Goal: Task Accomplishment & Management: Use online tool/utility

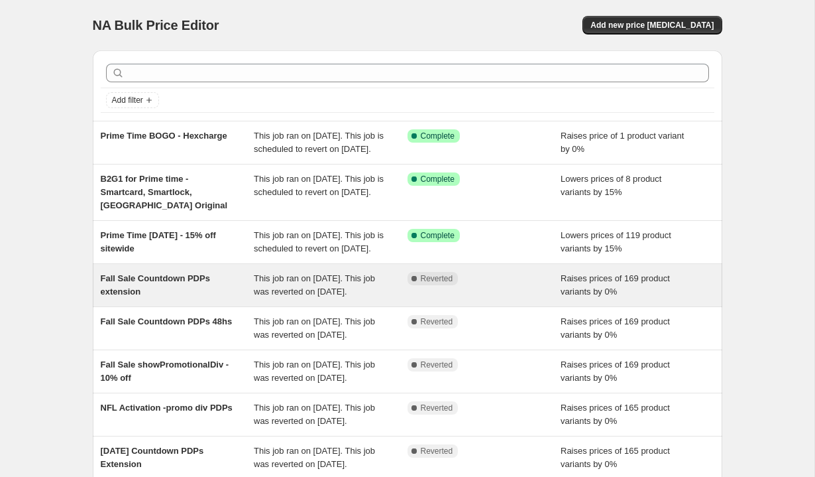
click at [292, 296] on span "This job ran on [DATE]. This job was reverted on [DATE]." at bounding box center [314, 284] width 121 height 23
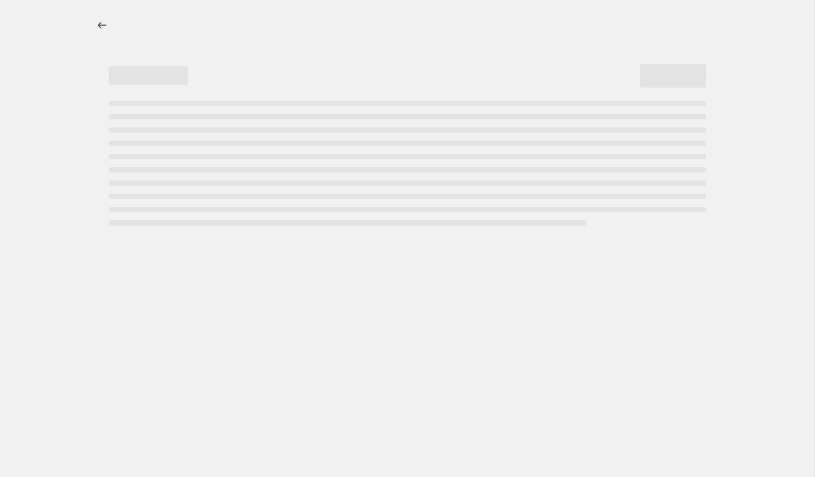
select select "percentage"
select select "no_change"
select select "tag"
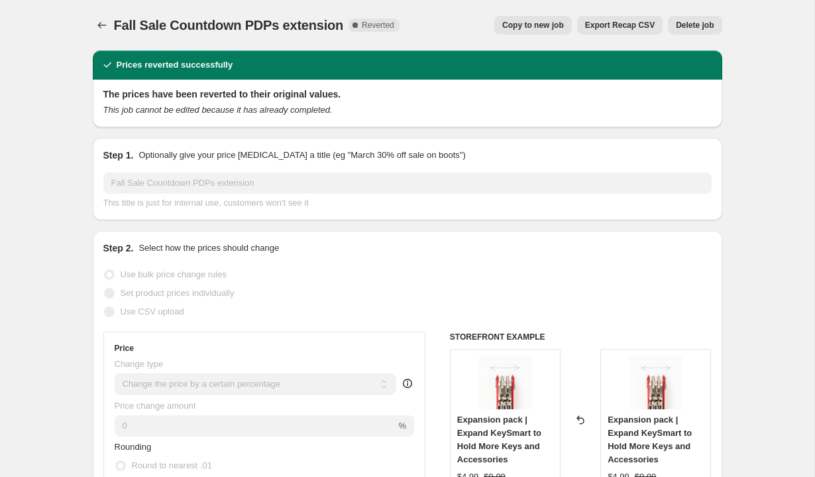
click at [535, 30] on span "Copy to new job" at bounding box center [534, 25] width 62 height 11
select select "percentage"
select select "no_change"
select select "tag"
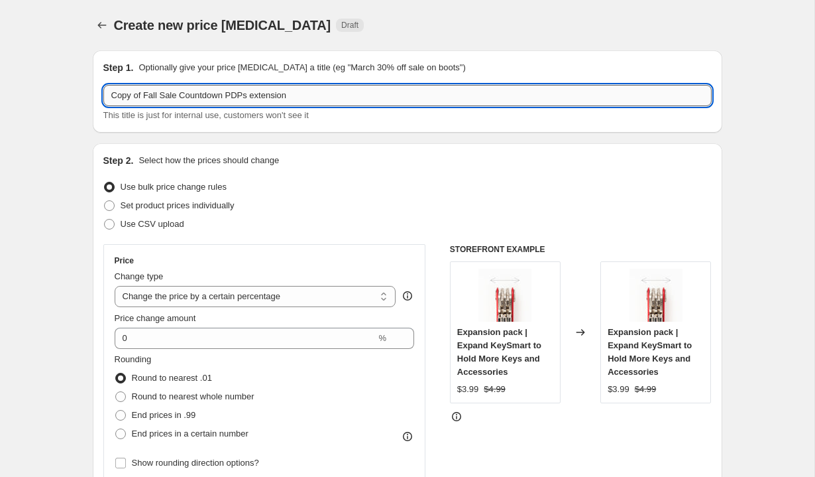
click at [184, 91] on input "Copy of Fall Sale Countdown PDPs extension" at bounding box center [407, 95] width 609 height 21
click at [182, 95] on input "Copy of Fall Sale Countdown PDPs extension" at bounding box center [407, 95] width 609 height 21
type input "Prime Time Countdown PDPs 48hs"
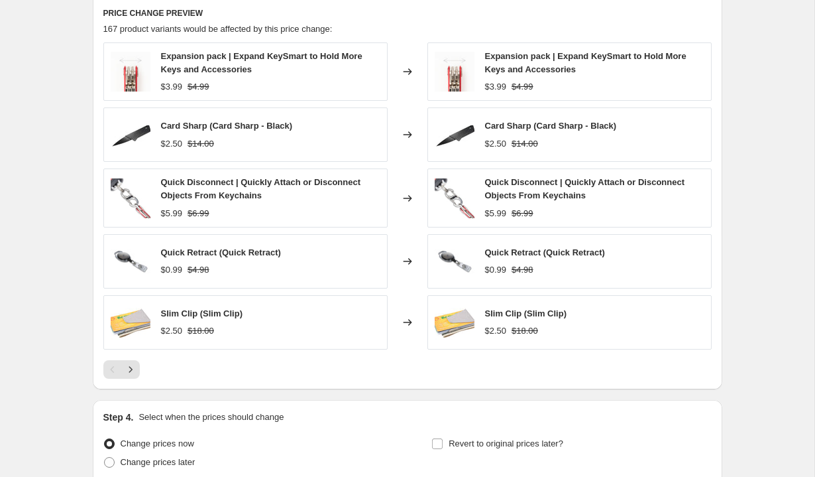
scroll to position [1081, 0]
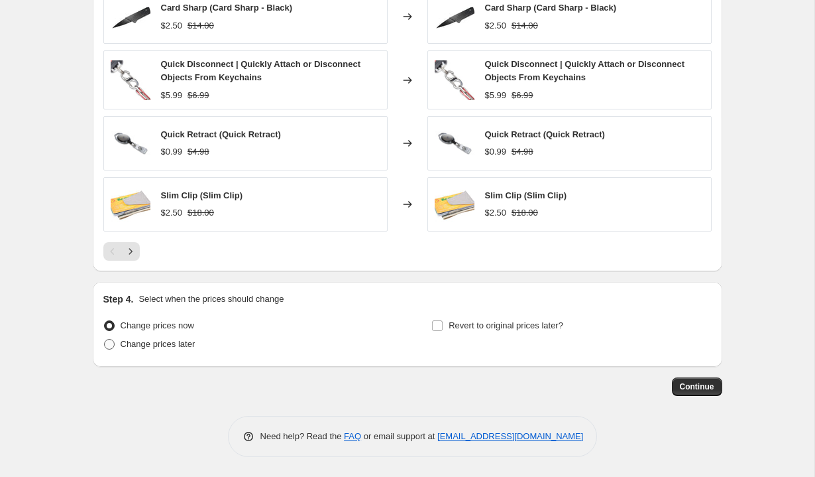
click at [158, 337] on span "Change prices later" at bounding box center [158, 343] width 75 height 13
click at [105, 339] on input "Change prices later" at bounding box center [104, 339] width 1 height 1
radio input "true"
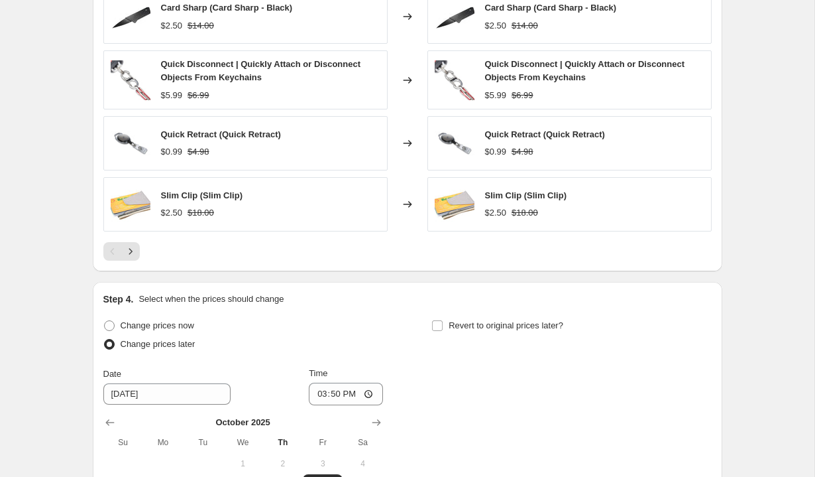
scroll to position [1307, 0]
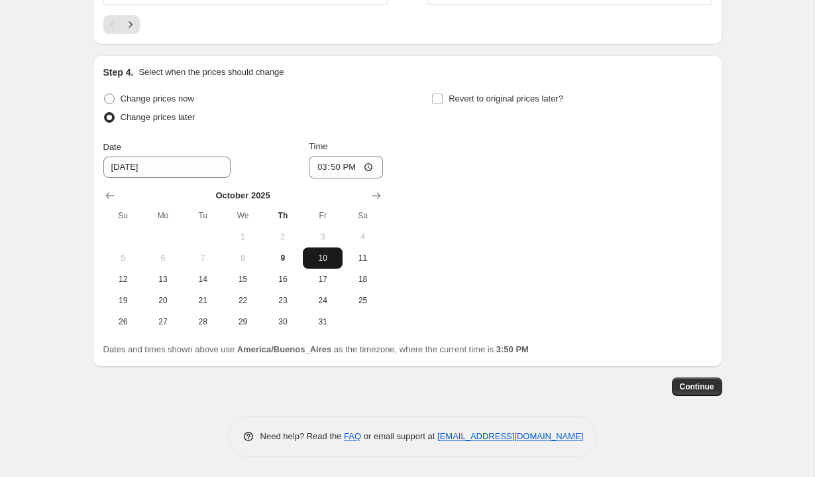
click at [331, 255] on span "10" at bounding box center [322, 258] width 29 height 11
click at [317, 168] on input "15:50" at bounding box center [346, 167] width 74 height 23
type input "02:00"
click at [440, 151] on div "Change prices now Change prices later Date [DATE] Time 02:00 [DATE] Su Mo Tu We…" at bounding box center [407, 210] width 609 height 243
click at [462, 100] on span "Revert to original prices later?" at bounding box center [506, 98] width 115 height 10
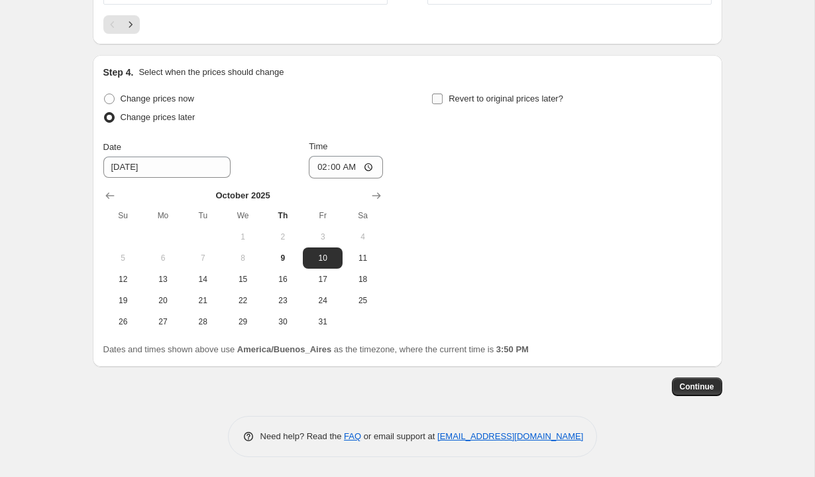
click at [443, 100] on input "Revert to original prices later?" at bounding box center [437, 98] width 11 height 11
checkbox input "true"
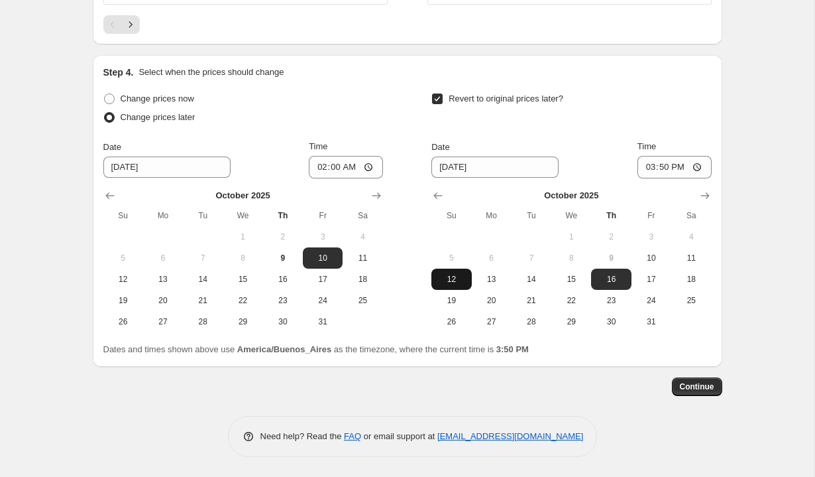
click at [450, 280] on span "12" at bounding box center [451, 279] width 29 height 11
type input "[DATE]"
click at [648, 169] on input "15:50" at bounding box center [675, 167] width 74 height 23
click at [666, 169] on input "13:50" at bounding box center [675, 167] width 74 height 23
type input "01:30"
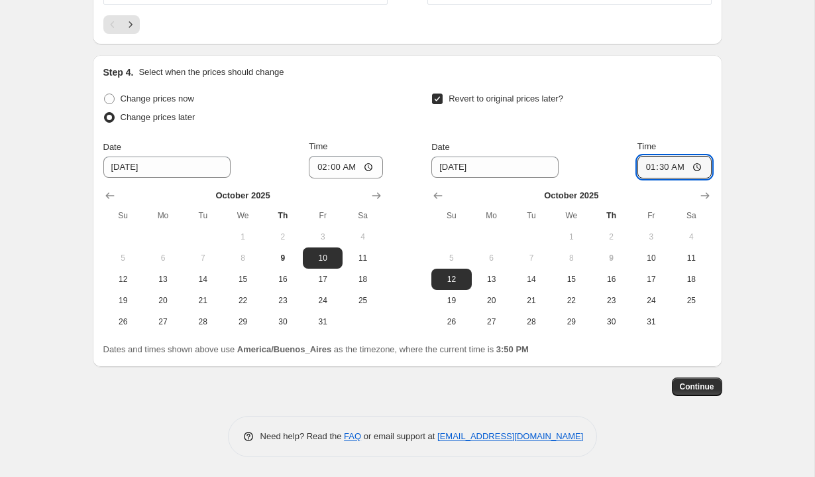
click at [687, 121] on div "Revert to original prices later?" at bounding box center [572, 109] width 280 height 40
click at [699, 388] on span "Continue" at bounding box center [697, 386] width 34 height 11
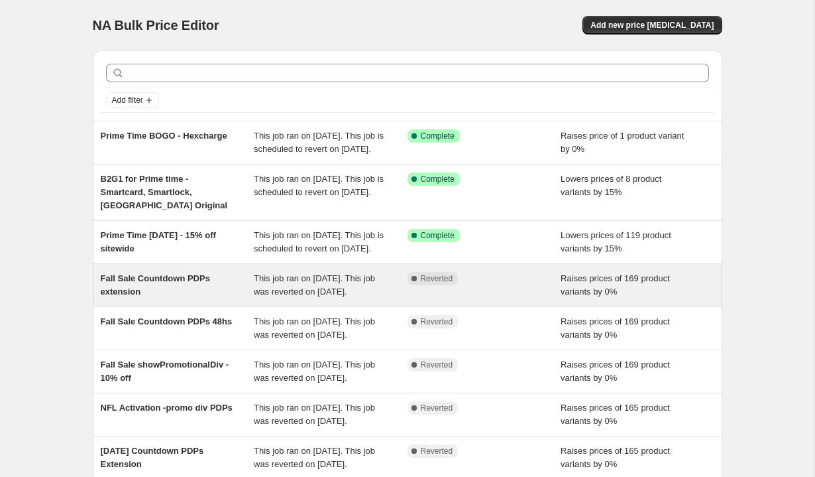
click at [264, 296] on span "This job ran on [DATE]. This job was reverted on [DATE]." at bounding box center [314, 284] width 121 height 23
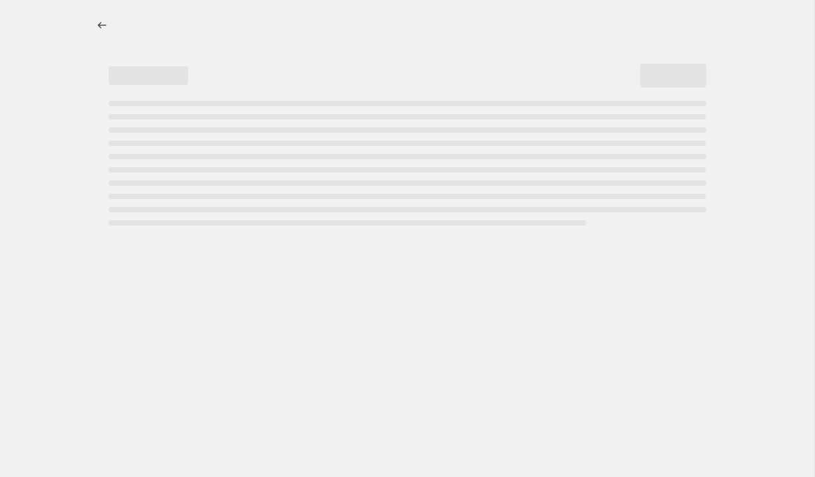
select select "percentage"
select select "no_change"
select select "tag"
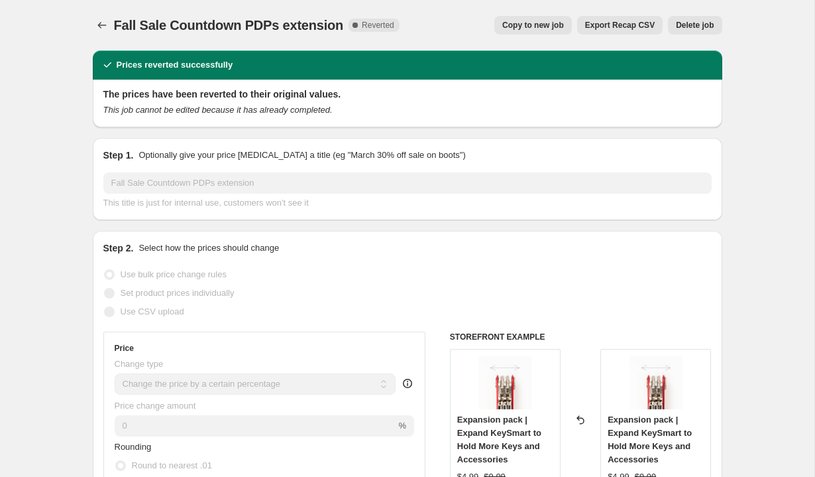
click at [545, 20] on button "Copy to new job" at bounding box center [534, 25] width 78 height 19
select select "percentage"
select select "no_change"
select select "tag"
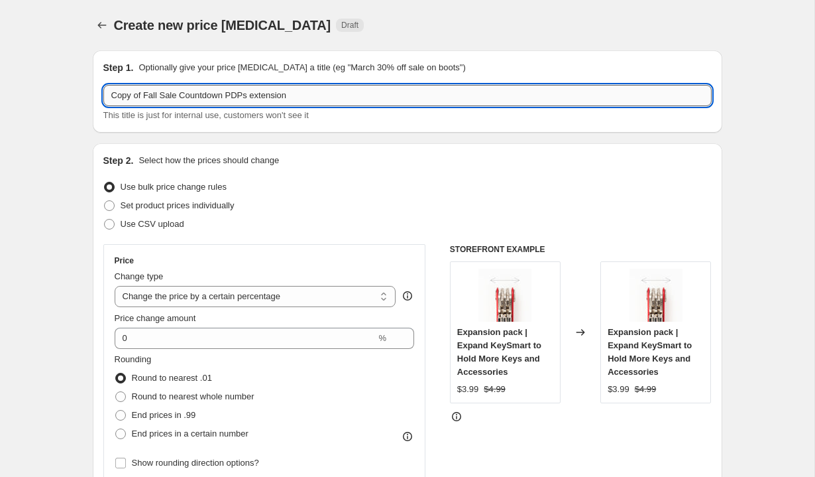
click at [183, 91] on input "Copy of Fall Sale Countdown PDPs extension" at bounding box center [407, 95] width 609 height 21
type input "Prime Time PDP Countdowns 48hs"
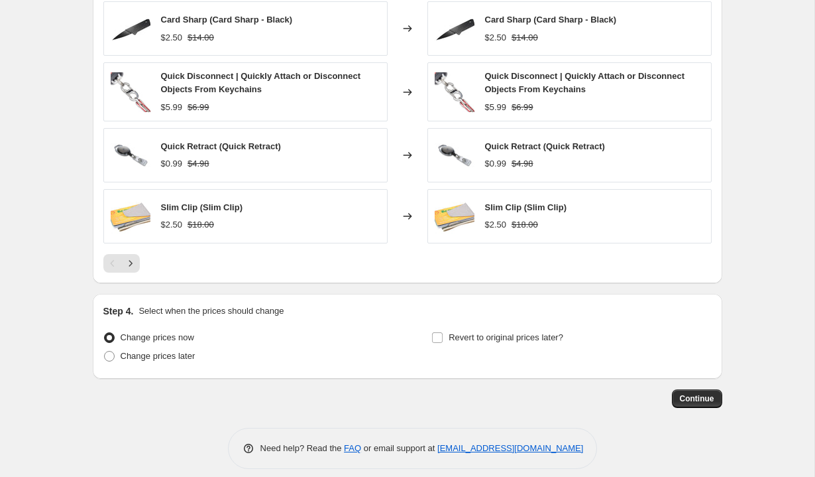
scroll to position [1081, 0]
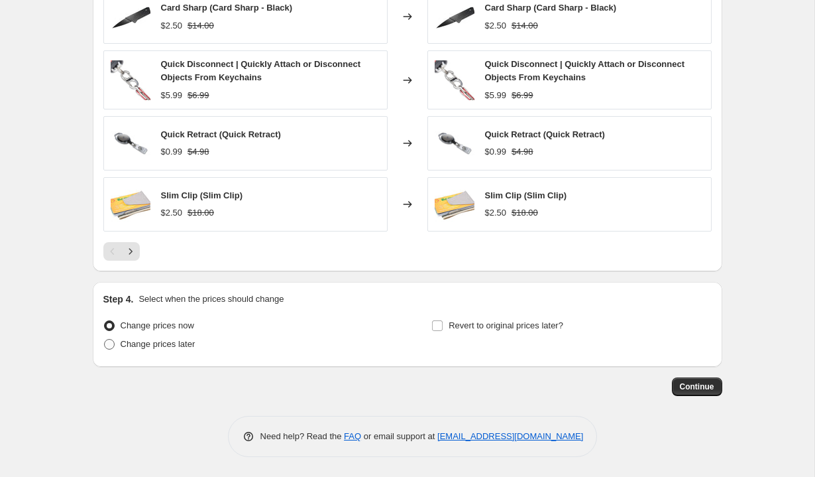
click at [162, 341] on span "Change prices later" at bounding box center [158, 344] width 75 height 10
click at [105, 339] on input "Change prices later" at bounding box center [104, 339] width 1 height 1
radio input "true"
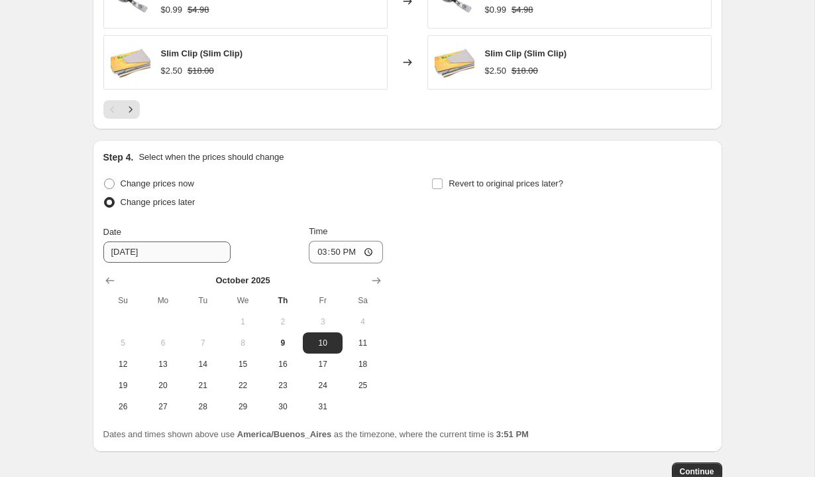
scroll to position [1232, 0]
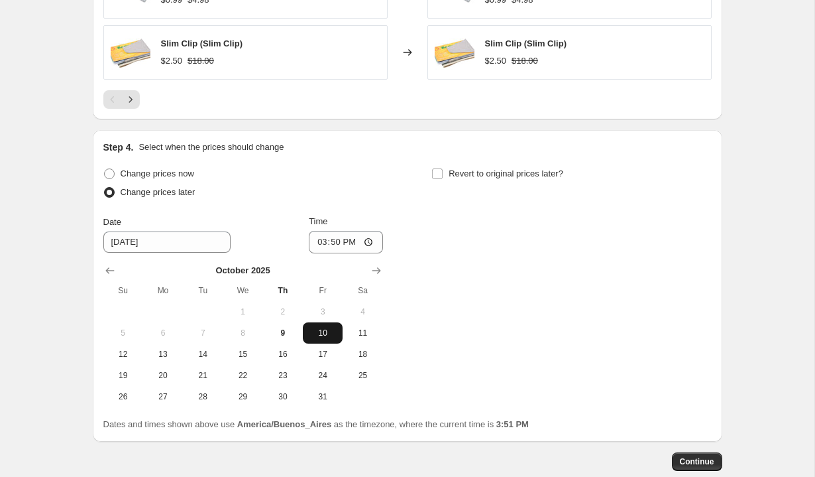
click at [319, 334] on span "10" at bounding box center [322, 333] width 29 height 11
click at [319, 243] on input "15:50" at bounding box center [346, 242] width 74 height 23
type input "02:00"
click at [455, 174] on span "Revert to original prices later?" at bounding box center [506, 173] width 115 height 10
click at [443, 174] on input "Revert to original prices later?" at bounding box center [437, 173] width 11 height 11
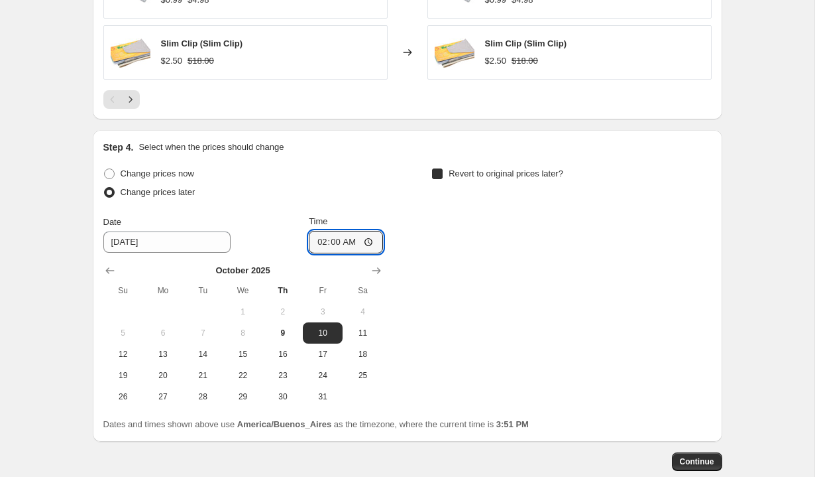
checkbox input "true"
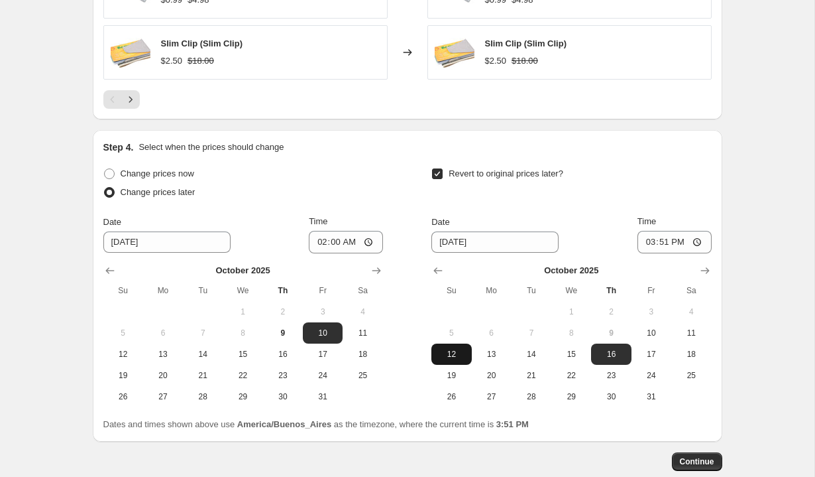
click at [453, 352] on span "12" at bounding box center [451, 354] width 29 height 11
type input "[DATE]"
click at [646, 241] on input "15:51" at bounding box center [675, 242] width 74 height 23
click at [677, 241] on input "14:00" at bounding box center [675, 242] width 74 height 23
type input "02:00"
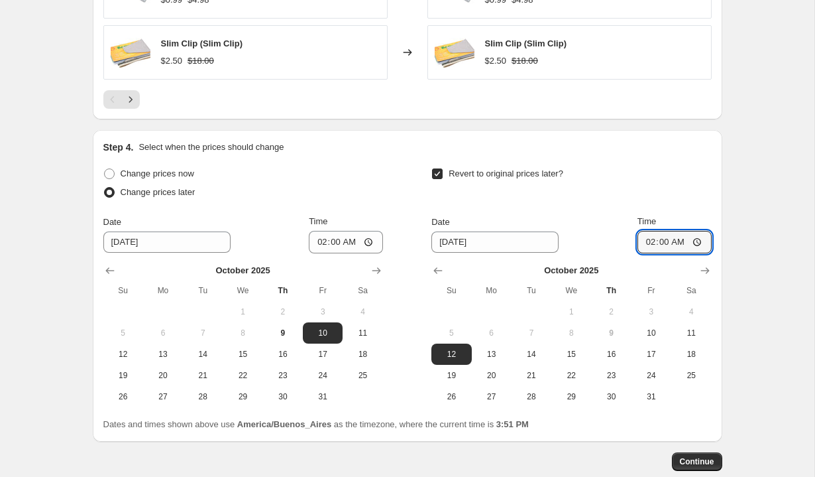
click at [682, 221] on div "Time" at bounding box center [675, 221] width 74 height 13
click at [695, 460] on span "Continue" at bounding box center [697, 461] width 34 height 11
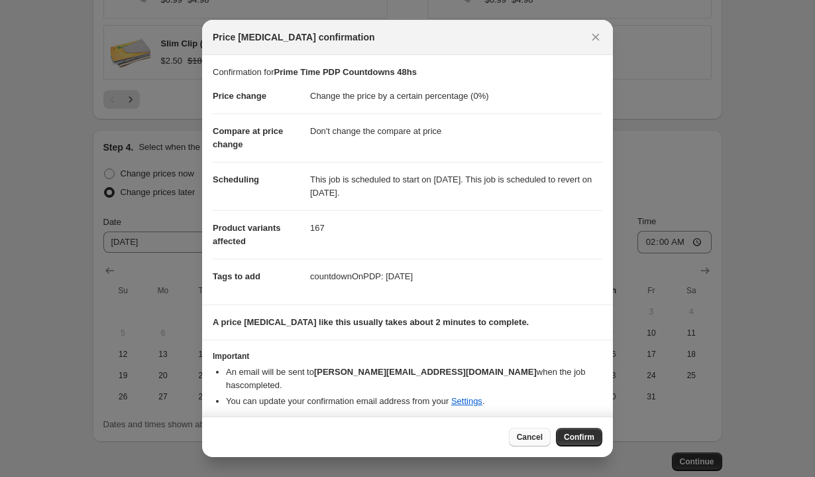
click at [545, 434] on button "Cancel" at bounding box center [530, 437] width 42 height 19
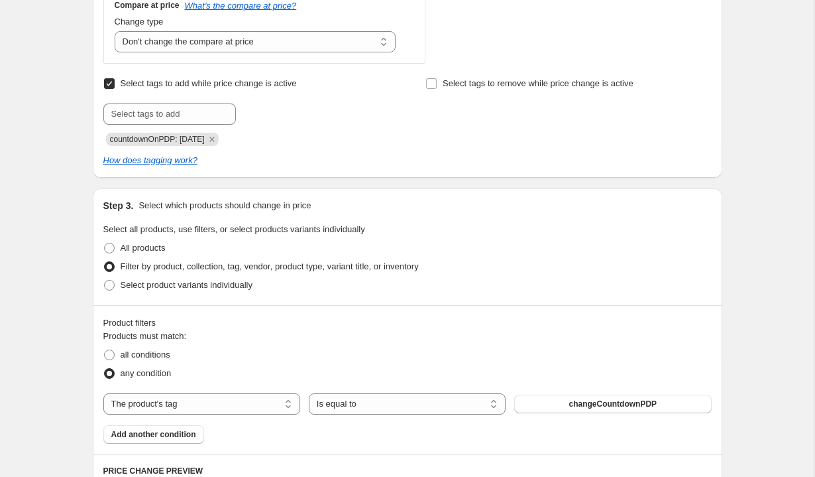
scroll to position [501, 0]
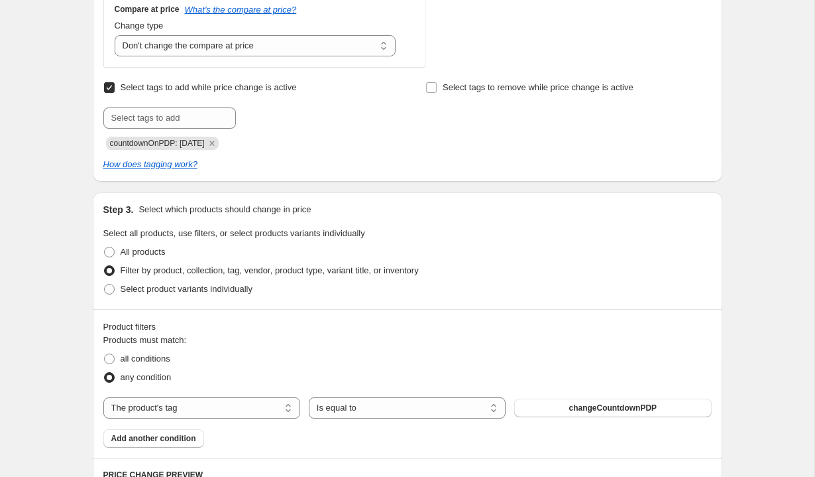
click at [203, 143] on span "countdownOnPDP: [DATE]" at bounding box center [157, 143] width 95 height 9
copy span "countdownOnPDP: [DATE]"
click at [218, 143] on icon "Remove countdownOnPDP: 09-25-2025" at bounding box center [212, 143] width 12 height 12
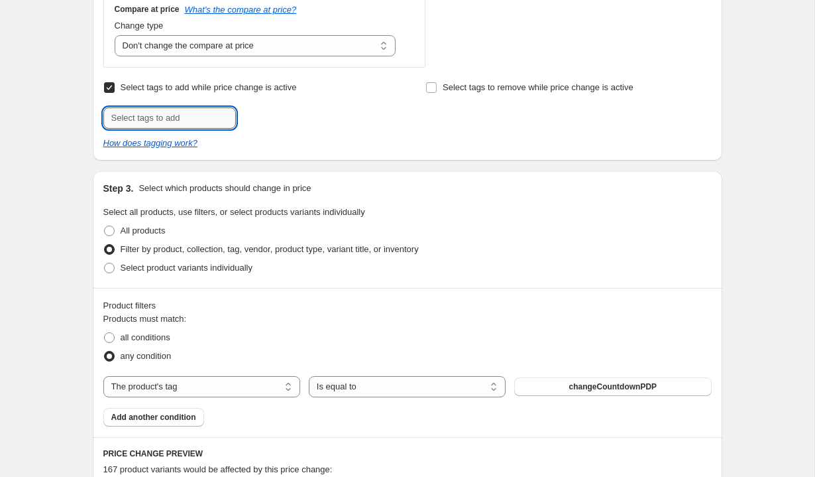
click at [178, 116] on input "text" at bounding box center [169, 117] width 133 height 21
paste input "countdownOnPDP: [DATE]"
type input "countdownOnPDP: 10-12-2025"
click at [284, 119] on span "countdownOnP..." at bounding box center [297, 116] width 64 height 9
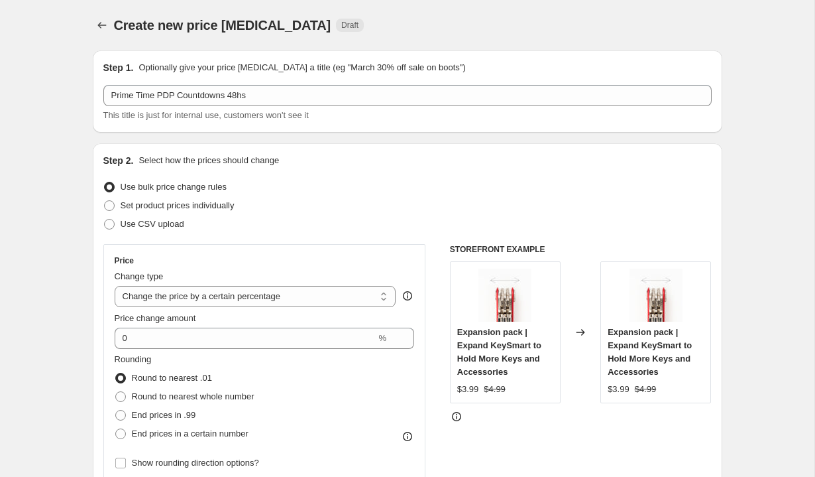
scroll to position [1307, 0]
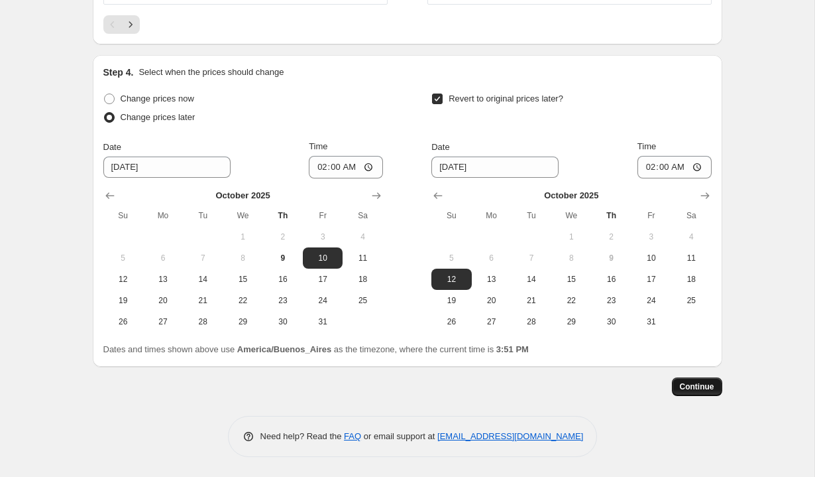
click at [685, 392] on button "Continue" at bounding box center [697, 386] width 50 height 19
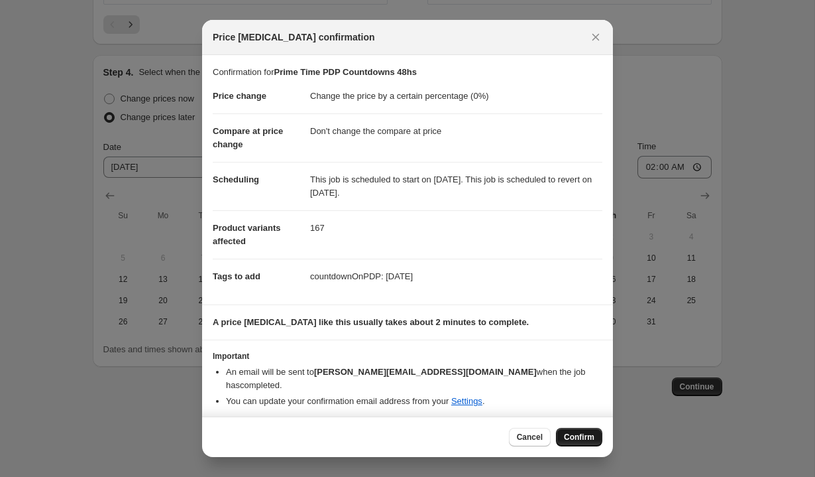
click at [577, 432] on span "Confirm" at bounding box center [579, 437] width 30 height 11
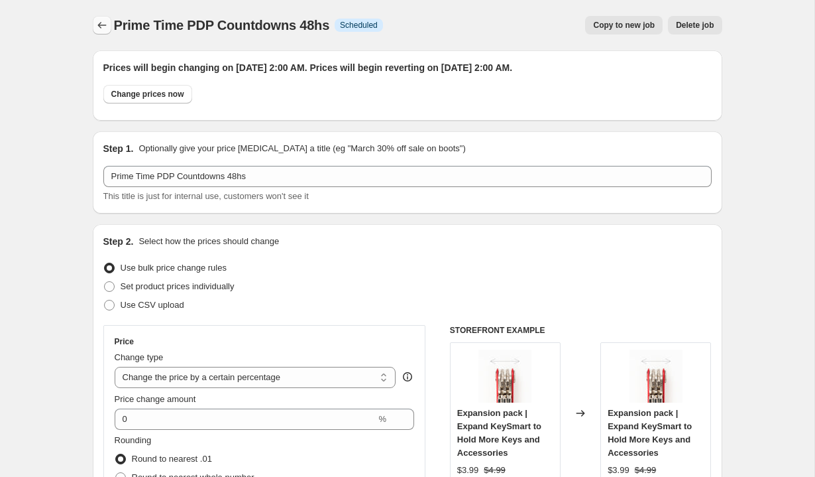
click at [102, 27] on icon "Price change jobs" at bounding box center [101, 25] width 13 height 13
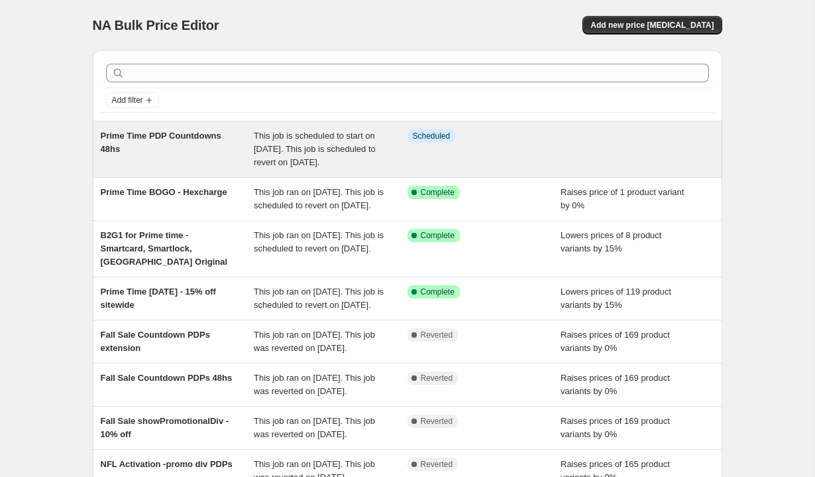
click at [308, 158] on span "This job is scheduled to start on [DATE]. This job is scheduled to revert on [D…" at bounding box center [315, 149] width 122 height 36
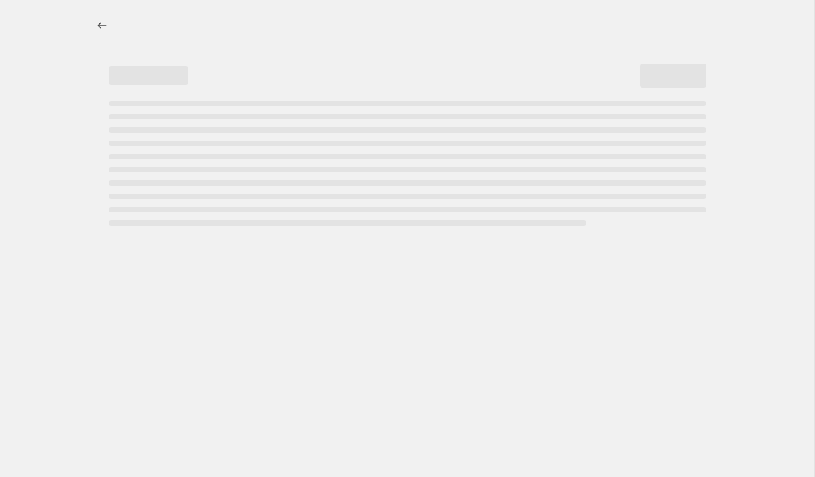
select select "percentage"
select select "no_change"
select select "tag"
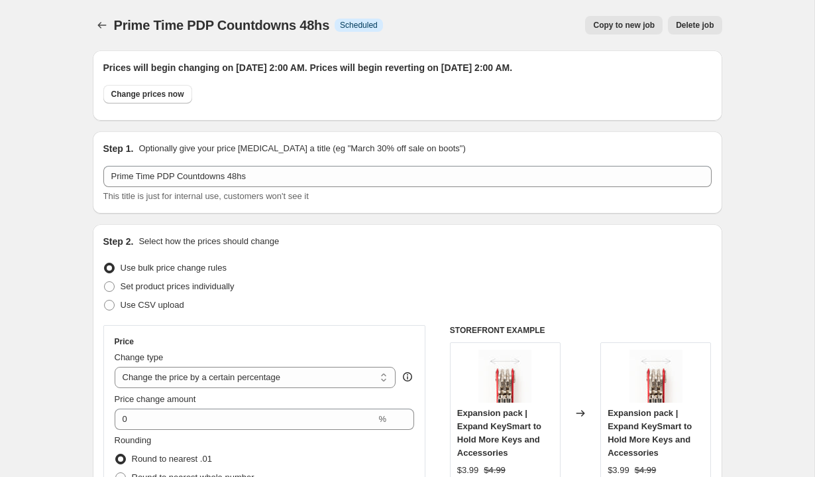
click at [637, 28] on span "Copy to new job" at bounding box center [624, 25] width 62 height 11
select select "percentage"
select select "no_change"
select select "tag"
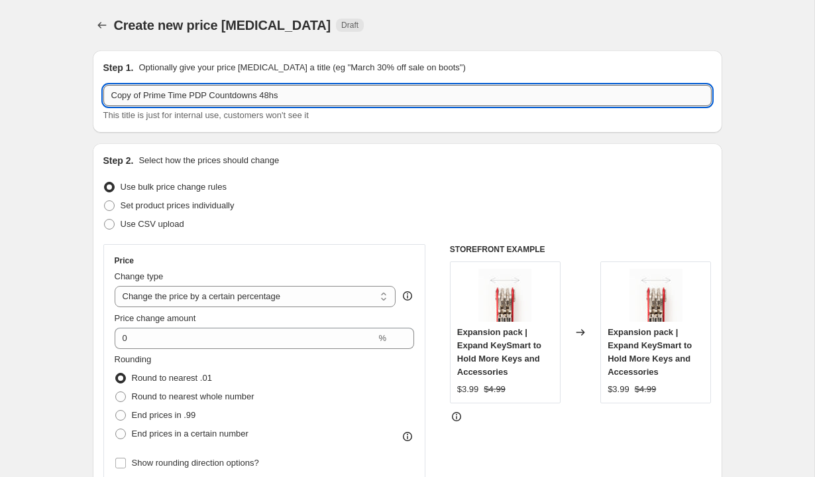
click at [274, 95] on input "Copy of Prime Time PDP Countdowns 48hs" at bounding box center [407, 95] width 609 height 21
type input "Copy of Prime Time PDP Countdowns Extension"
click at [347, 185] on div "Use bulk price change rules" at bounding box center [407, 187] width 609 height 19
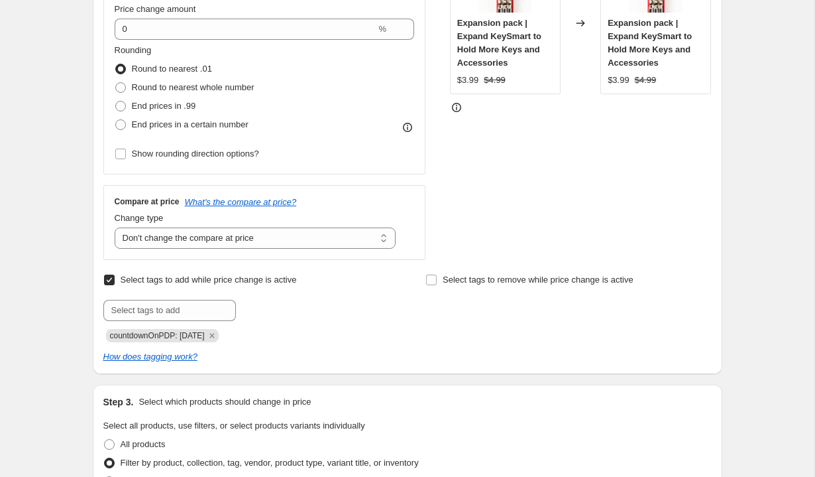
scroll to position [324, 0]
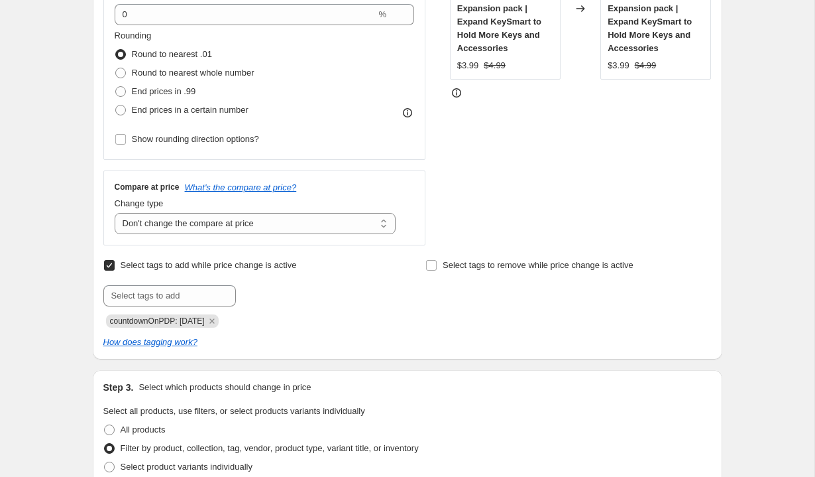
click at [198, 322] on span "countdownOnPDP: 10-12-2025" at bounding box center [157, 320] width 95 height 9
copy span "countdownOnPDP: 10-12-2025"
click at [218, 322] on icon "Remove countdownOnPDP: 10-12-2025" at bounding box center [212, 321] width 12 height 12
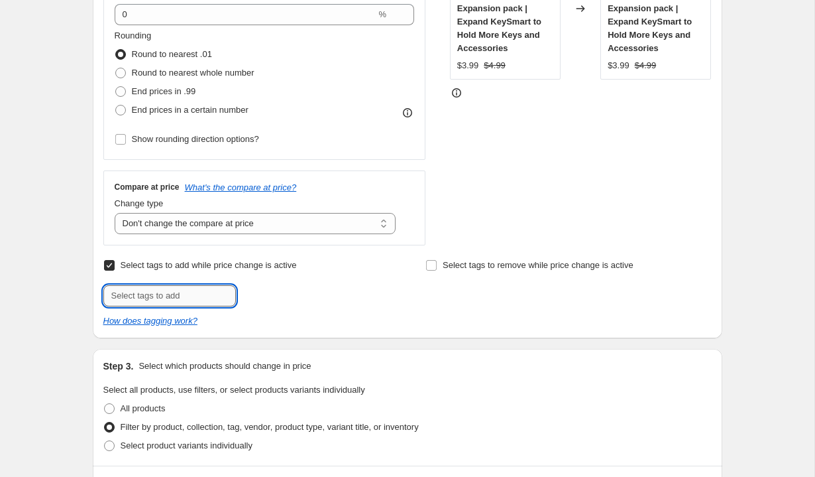
click at [190, 292] on input "text" at bounding box center [169, 295] width 133 height 21
paste input "countdownOnPDP: 10-12-2025"
click at [201, 296] on input "countdownOnPDP: 10-12-2025" at bounding box center [169, 295] width 133 height 21
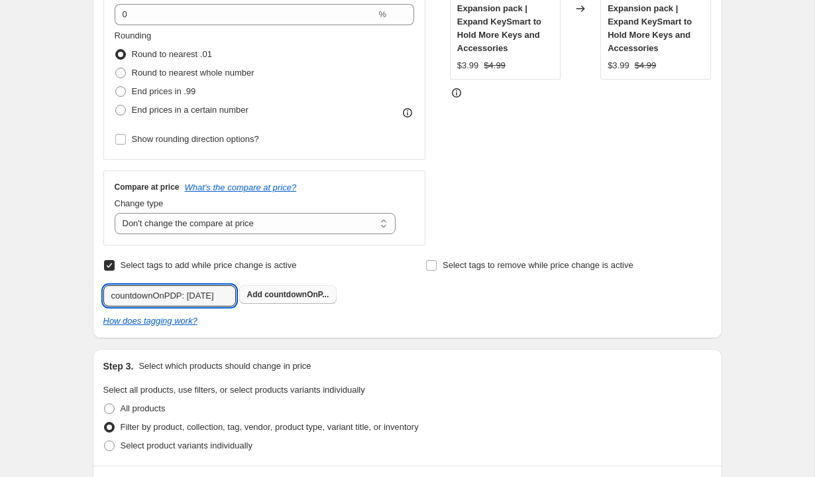
type input "countdownOnPDP: 10-13-2025"
click at [285, 294] on span "countdownOnP..." at bounding box center [297, 294] width 64 height 9
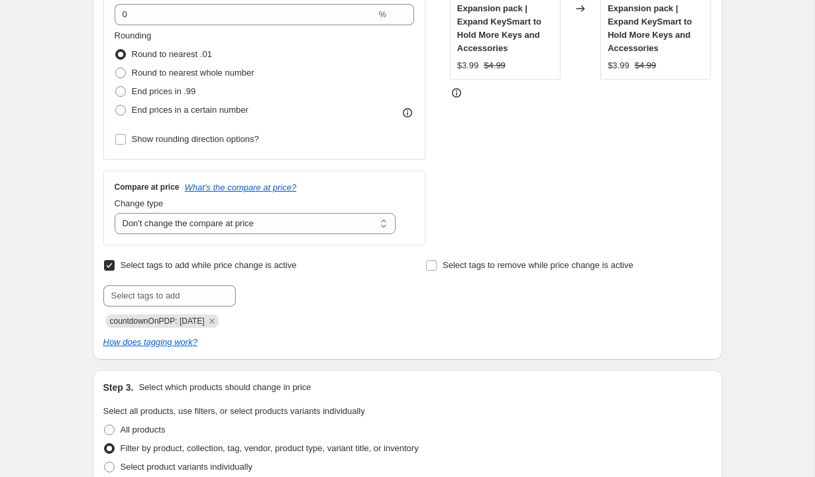
scroll to position [0, 0]
click at [365, 329] on div "Select tags to add while price change is active Submit countdownOnPDP: 10-13-20…" at bounding box center [407, 302] width 609 height 93
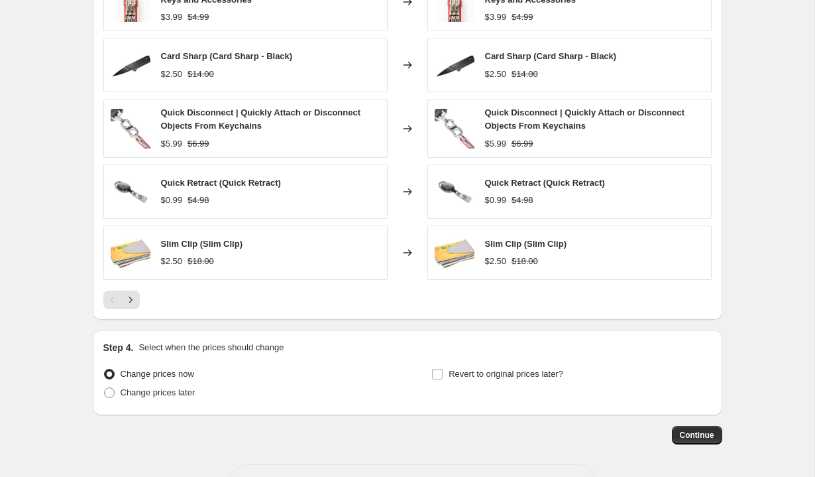
scroll to position [1081, 0]
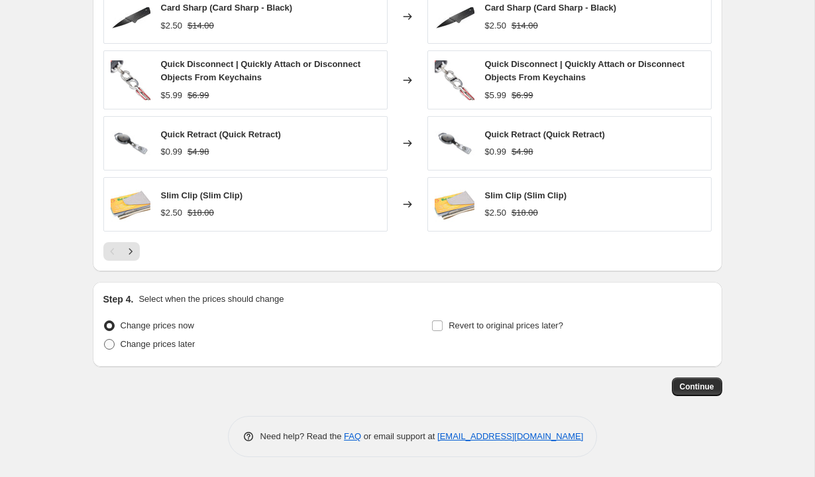
click at [169, 341] on span "Change prices later" at bounding box center [158, 344] width 75 height 10
click at [105, 339] on input "Change prices later" at bounding box center [104, 339] width 1 height 1
radio input "true"
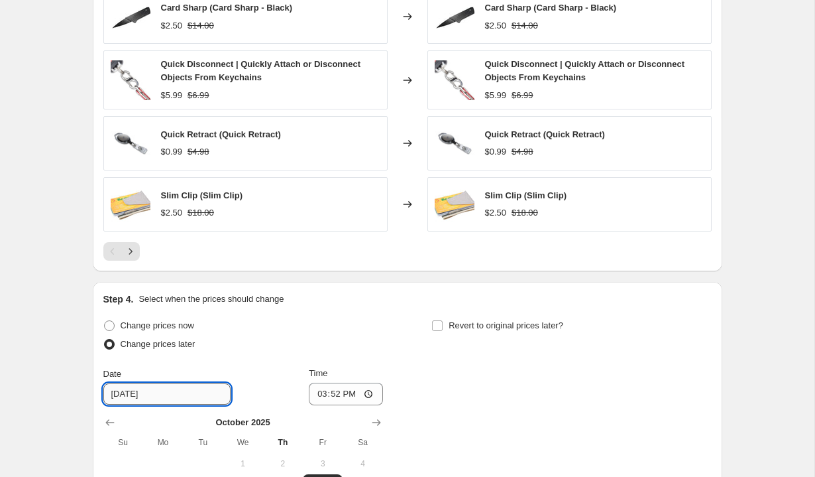
click at [164, 393] on input "[DATE]" at bounding box center [166, 393] width 127 height 21
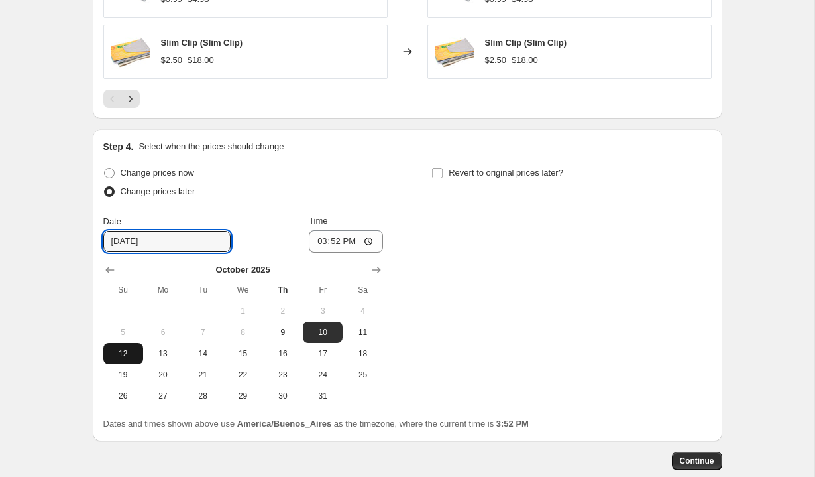
click at [129, 357] on span "12" at bounding box center [123, 353] width 29 height 11
type input "[DATE]"
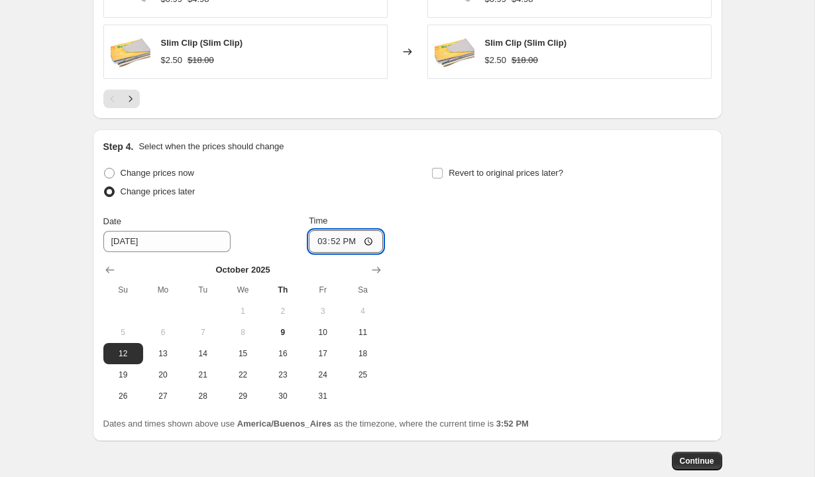
click at [318, 245] on input "15:52" at bounding box center [346, 241] width 74 height 23
type input "02:20"
click at [472, 164] on label "Revert to original prices later?" at bounding box center [498, 173] width 132 height 19
click at [443, 168] on input "Revert to original prices later?" at bounding box center [437, 173] width 11 height 11
checkbox input "true"
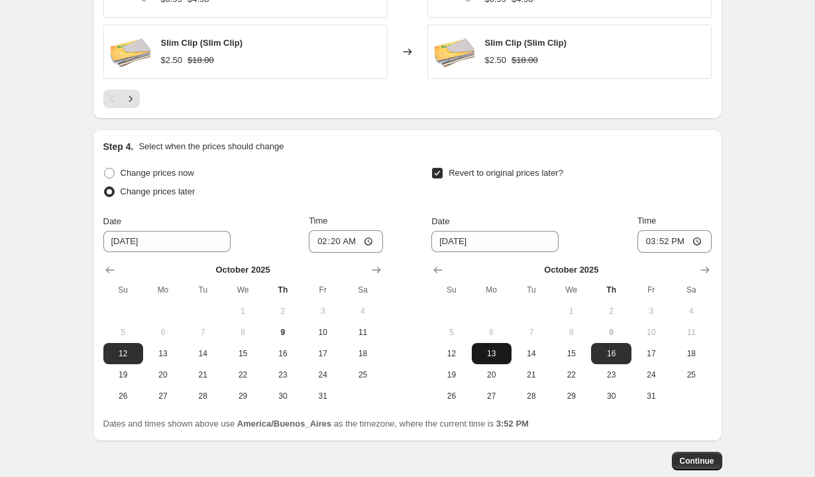
click at [495, 346] on button "13" at bounding box center [492, 353] width 40 height 21
type input "10/13/2025"
click at [651, 242] on input "15:52" at bounding box center [675, 241] width 74 height 23
type input "01:30"
click at [682, 195] on div "Revert to original prices later?" at bounding box center [572, 184] width 280 height 40
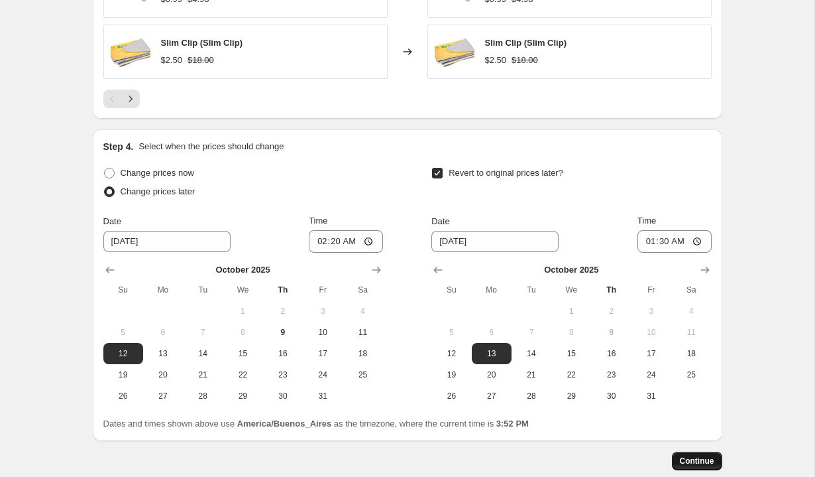
click at [695, 458] on span "Continue" at bounding box center [697, 460] width 34 height 11
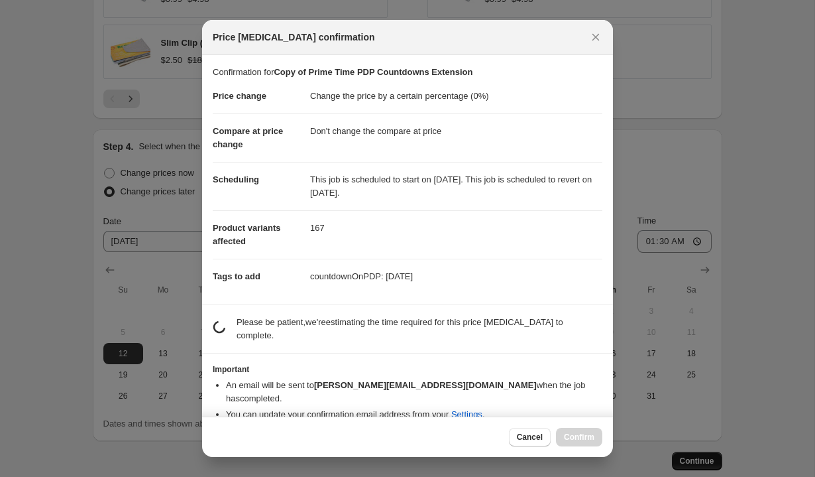
scroll to position [0, 0]
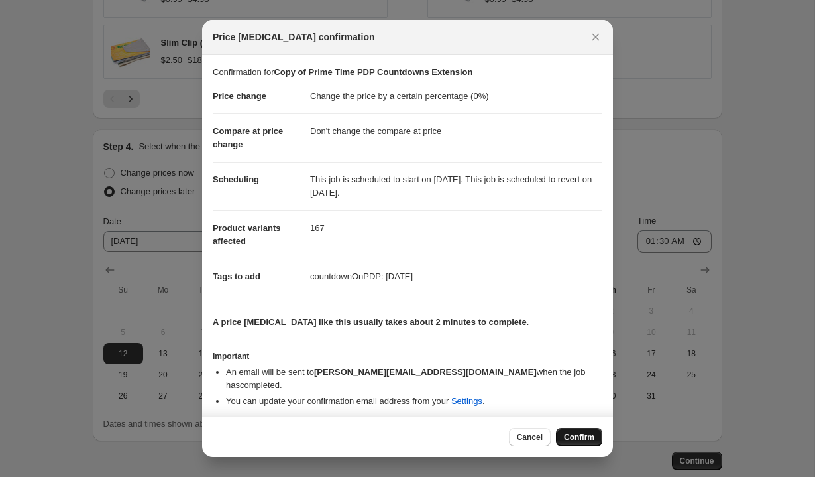
click at [572, 438] on button "Confirm" at bounding box center [579, 437] width 46 height 19
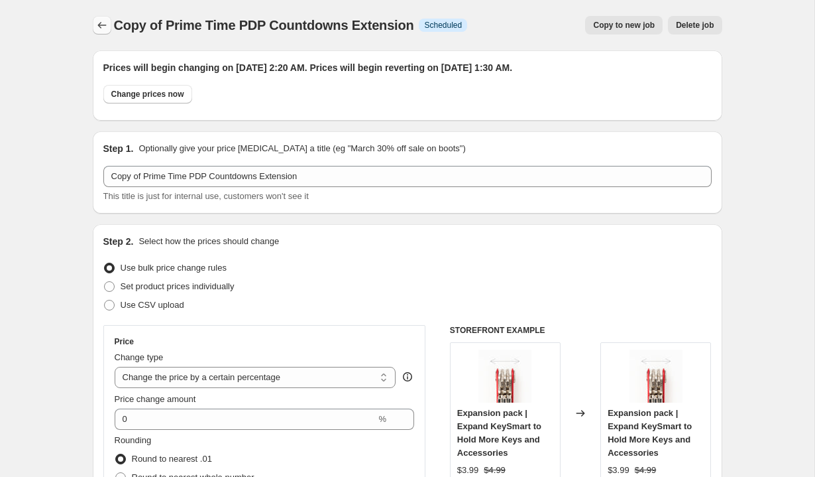
click at [94, 28] on button "Price change jobs" at bounding box center [102, 25] width 19 height 19
